Goal: Find specific page/section: Find specific page/section

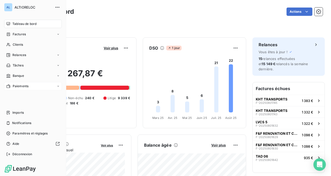
click at [13, 87] on span "Paiements" at bounding box center [21, 86] width 16 height 5
